Goal: Task Accomplishment & Management: Use online tool/utility

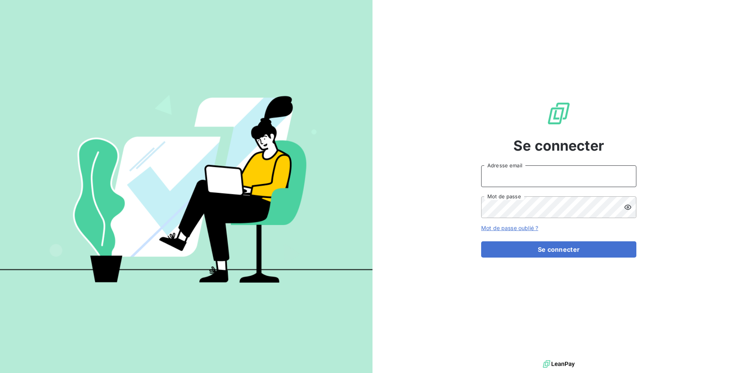
click at [500, 174] on input "Adresse email" at bounding box center [558, 177] width 155 height 22
type input "admin@exquado"
click at [481, 242] on button "Se connecter" at bounding box center [558, 250] width 155 height 16
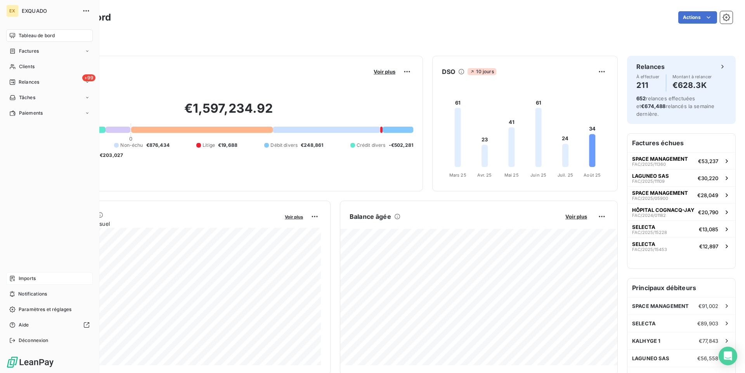
click at [26, 282] on span "Imports" at bounding box center [27, 278] width 17 height 7
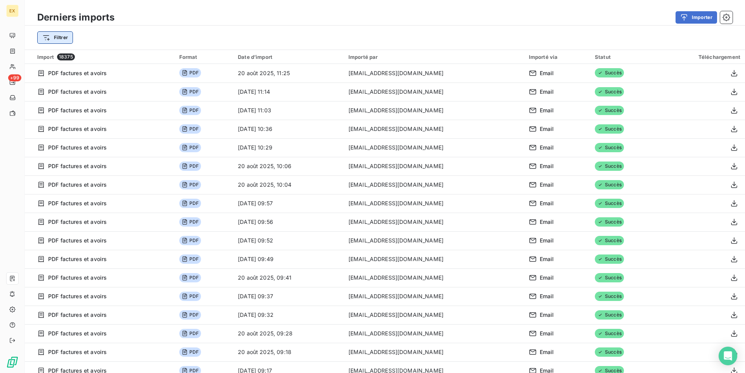
click at [46, 39] on html "EX +99 Derniers imports Importer Filtrer Import 18375 Format Date d’import Impo…" at bounding box center [372, 186] width 745 height 373
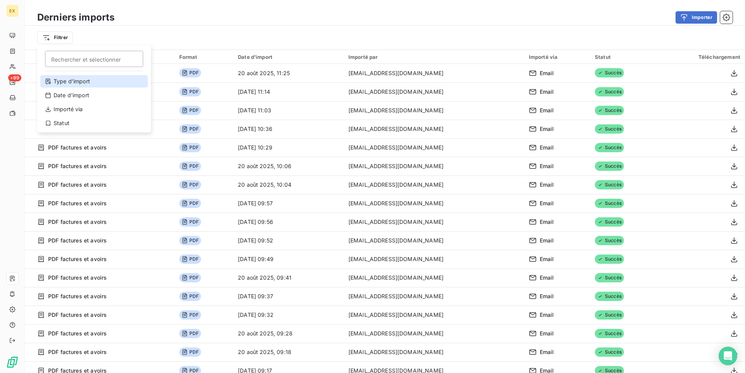
click at [82, 80] on div "Type d’import" at bounding box center [93, 81] width 107 height 12
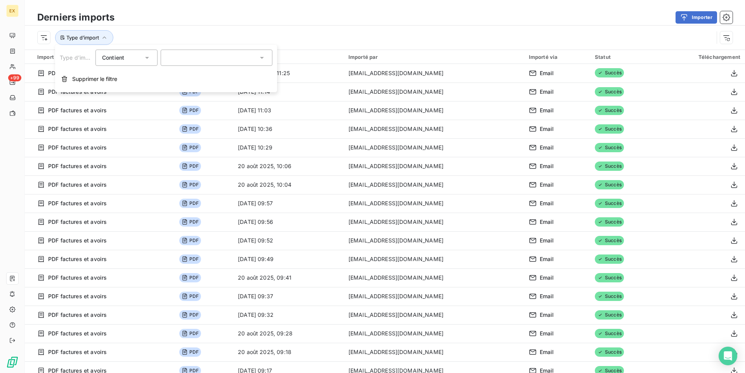
click at [189, 62] on div at bounding box center [217, 58] width 112 height 16
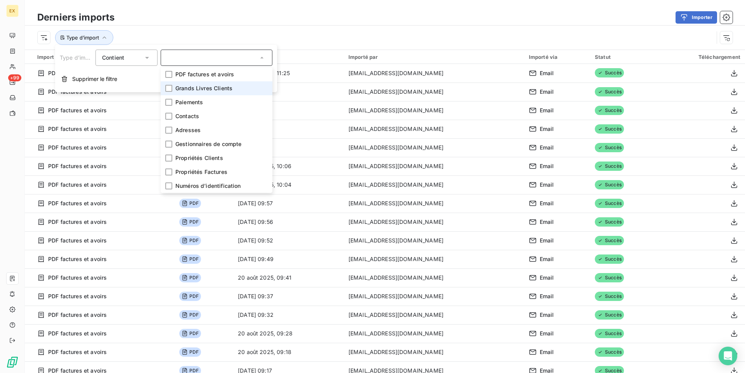
click at [192, 89] on span "Grands Livres Clients" at bounding box center [203, 89] width 57 height 8
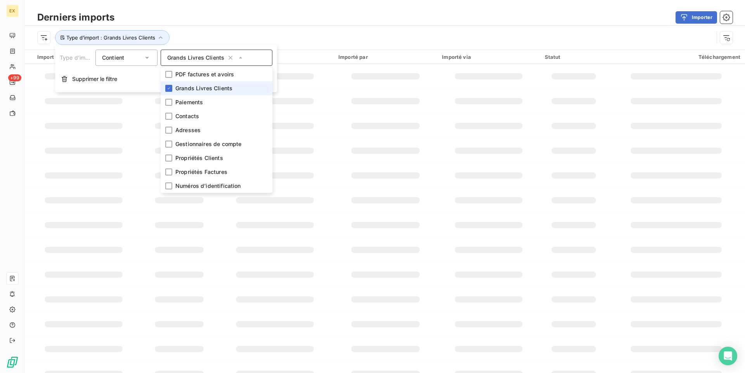
click at [277, 25] on div "Derniers imports Importer" at bounding box center [385, 17] width 720 height 16
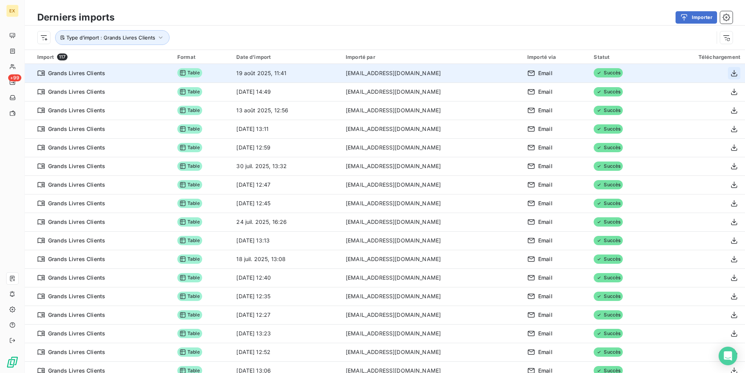
click at [734, 73] on icon "button" at bounding box center [734, 73] width 8 height 8
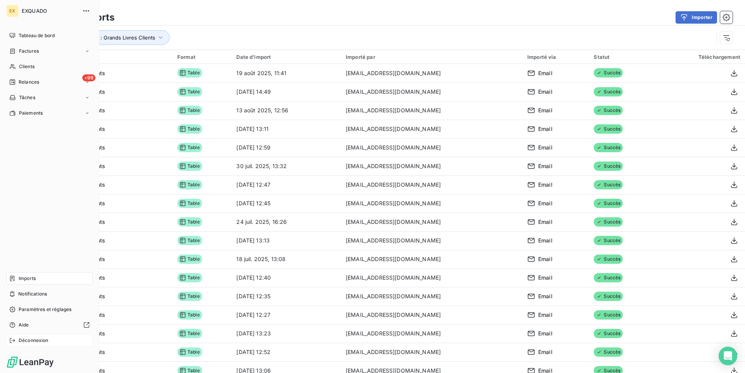
click at [22, 344] on span "Déconnexion" at bounding box center [34, 340] width 30 height 7
